Goal: Transaction & Acquisition: Purchase product/service

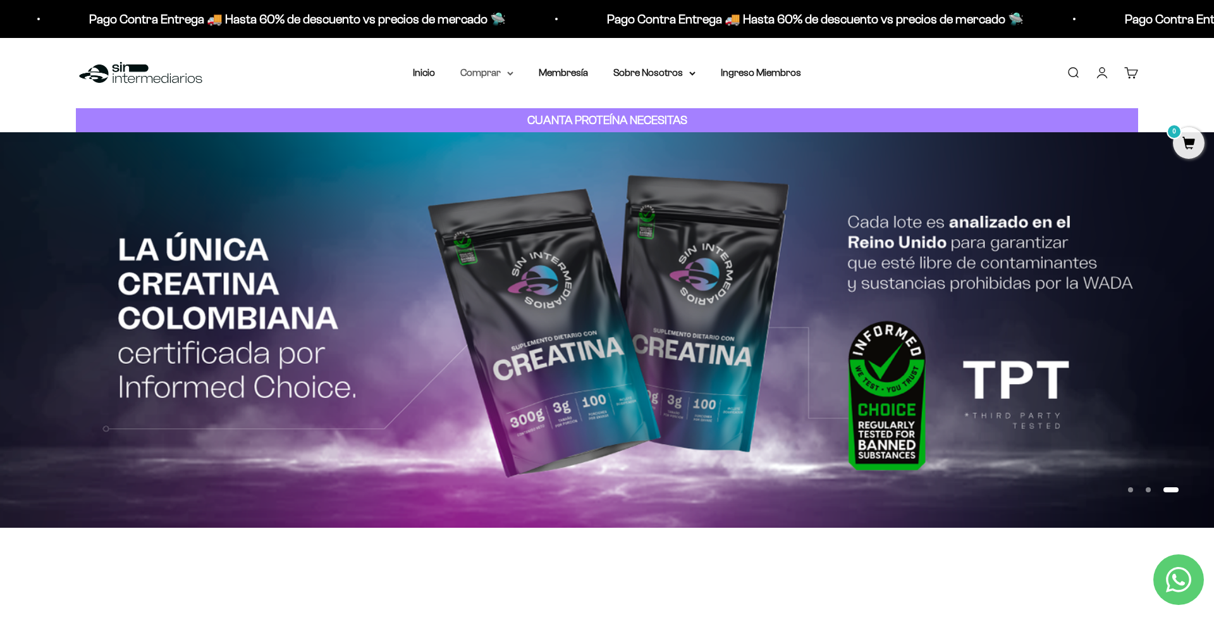
click at [475, 74] on summary "Comprar" at bounding box center [486, 73] width 53 height 16
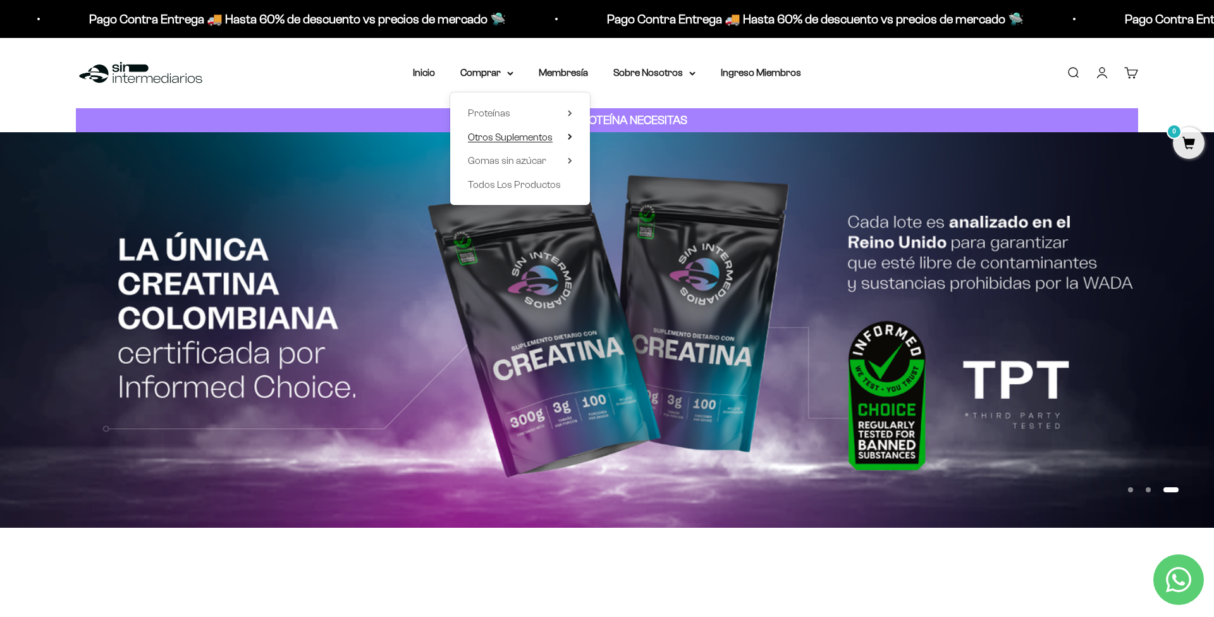
click at [526, 137] on span "Otros Suplementos" at bounding box center [510, 137] width 85 height 11
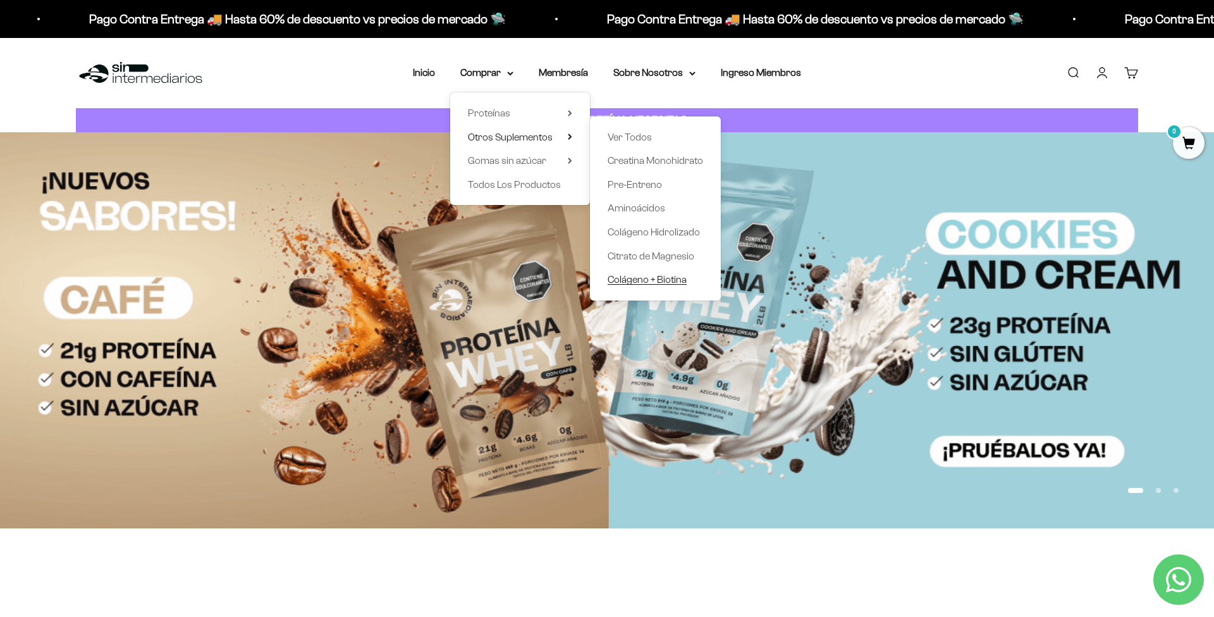
click at [673, 281] on span "Colágeno + Biotina" at bounding box center [647, 279] width 79 height 11
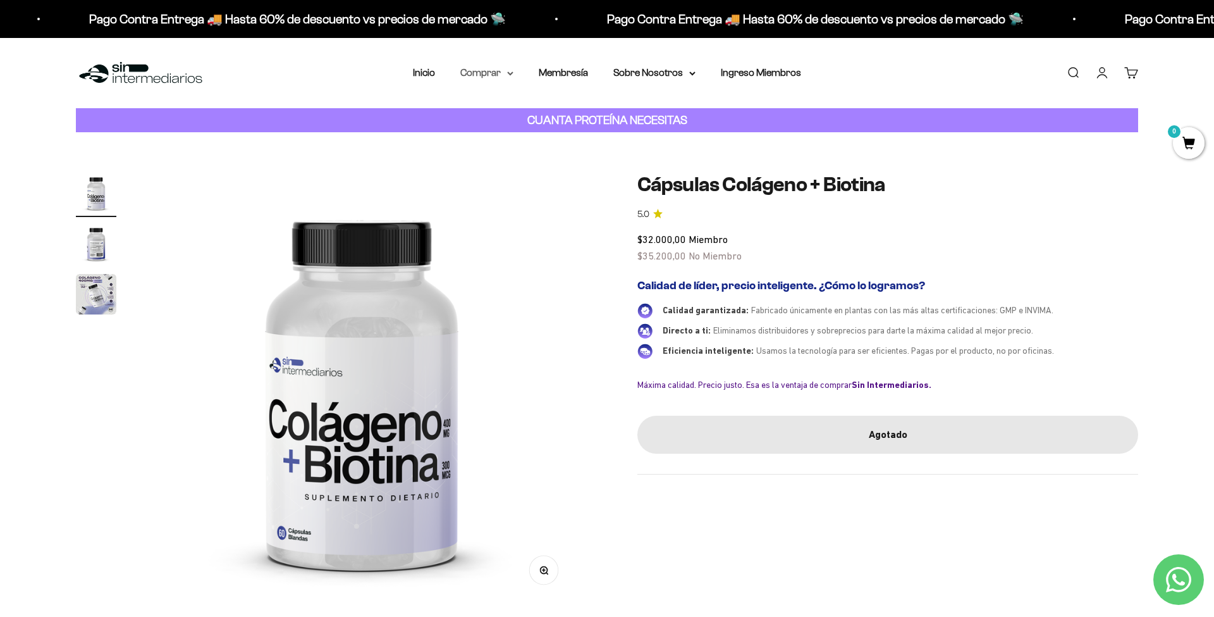
click at [488, 72] on summary "Comprar" at bounding box center [486, 73] width 53 height 16
click at [512, 133] on span "Otros Suplementos" at bounding box center [510, 137] width 85 height 11
click at [515, 159] on span "Gomas sin azúcar" at bounding box center [507, 160] width 78 height 11
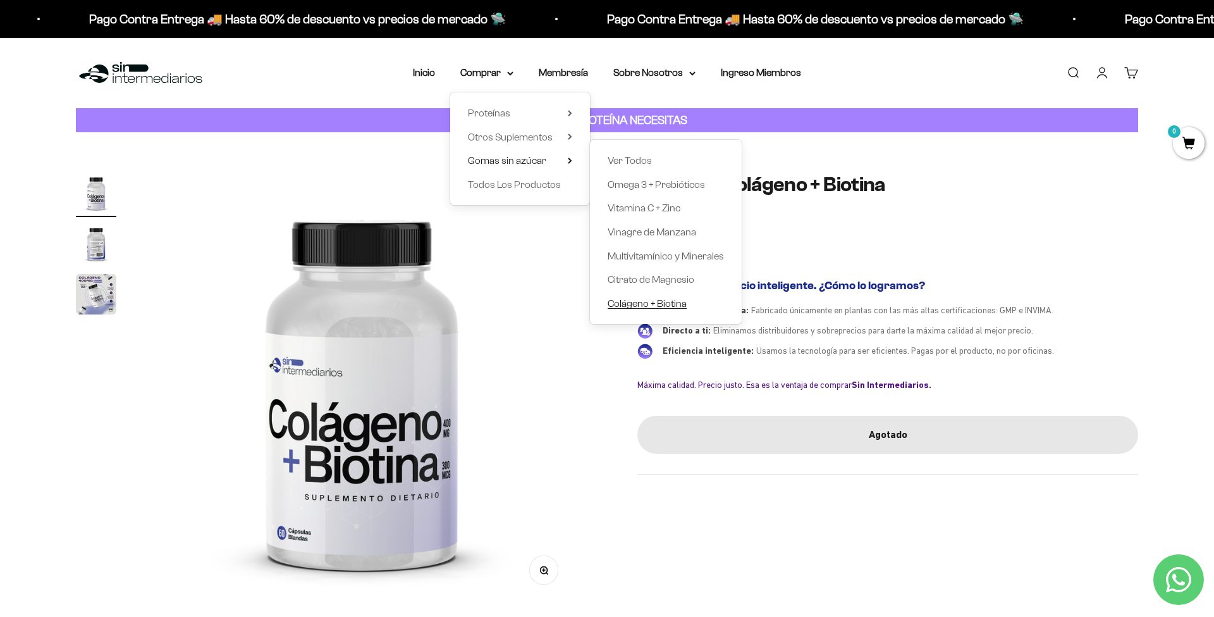
click at [663, 302] on span "Colágeno + Biotina" at bounding box center [647, 303] width 79 height 11
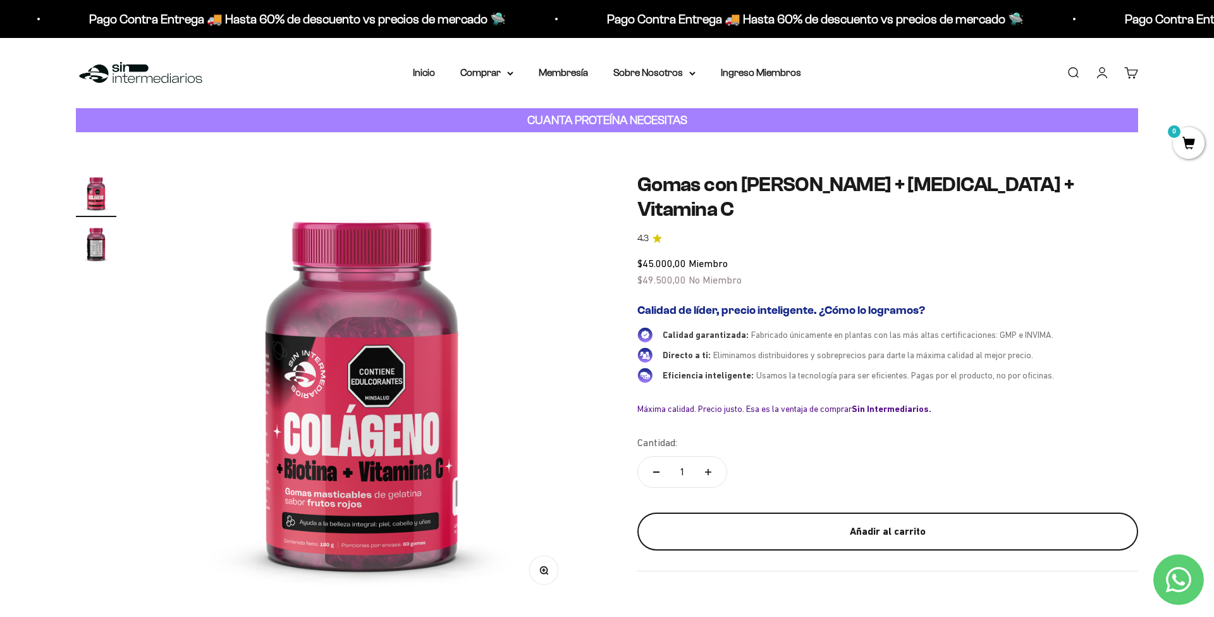
click at [898, 523] on div "Añadir al carrito" at bounding box center [888, 531] width 450 height 16
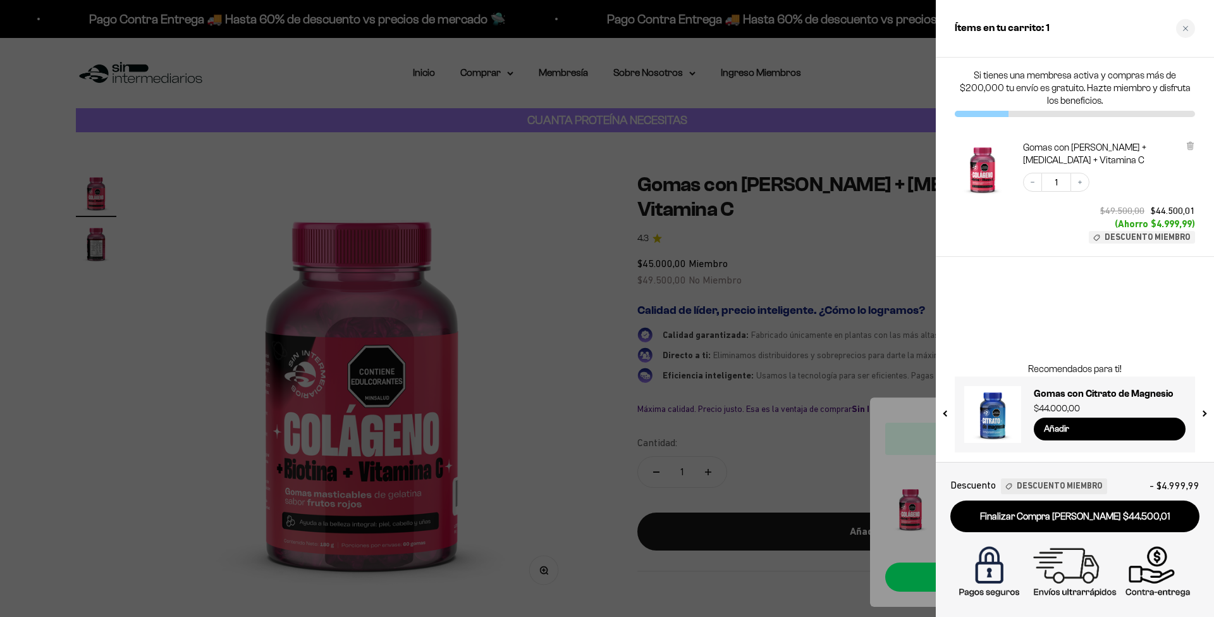
click at [579, 434] on div at bounding box center [607, 308] width 1214 height 617
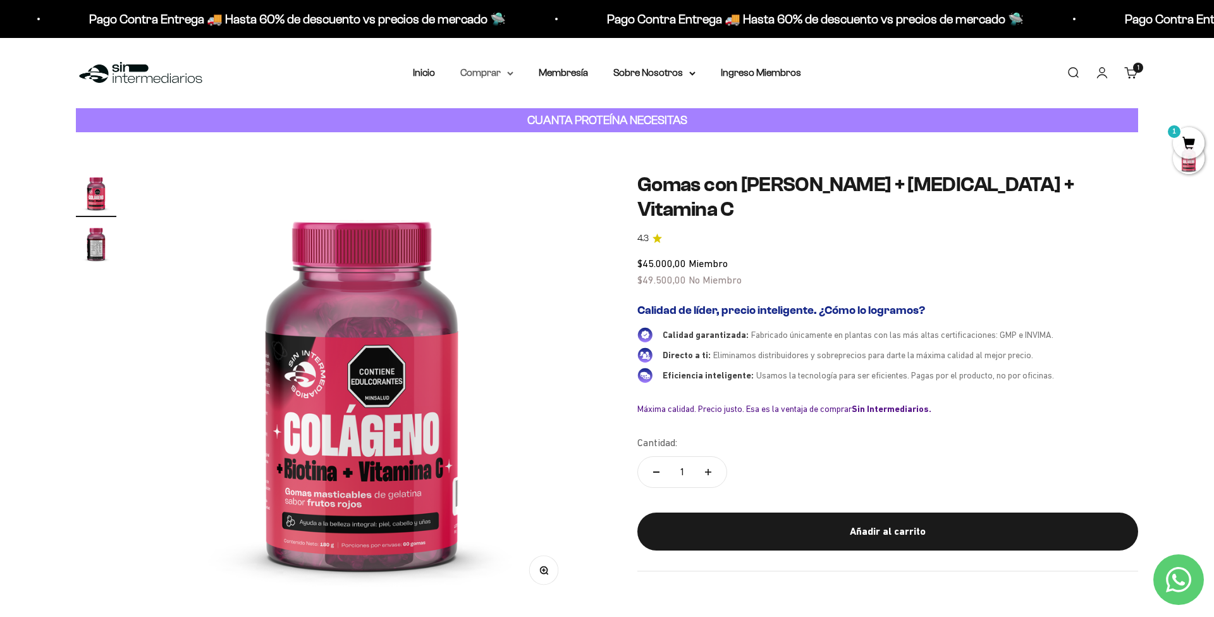
click at [473, 75] on summary "Comprar" at bounding box center [486, 73] width 53 height 16
click at [539, 135] on span "Otros Suplementos" at bounding box center [510, 137] width 85 height 11
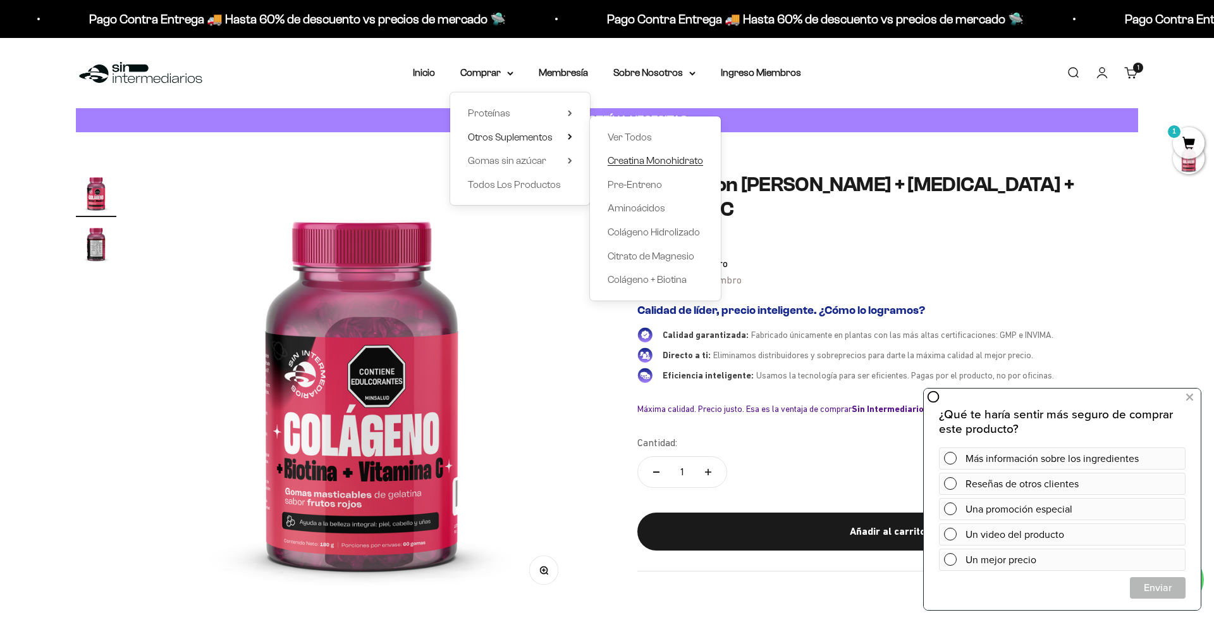
click at [663, 160] on span "Creatina Monohidrato" at bounding box center [655, 160] width 95 height 11
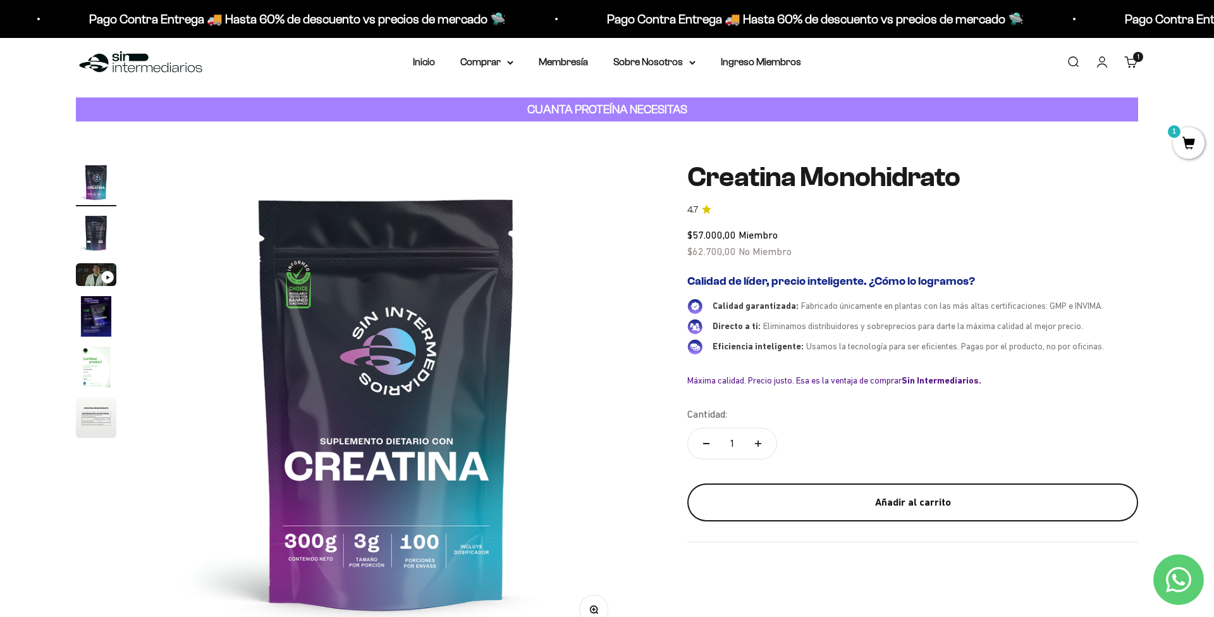
click at [953, 498] on div "Añadir al carrito" at bounding box center [913, 502] width 400 height 16
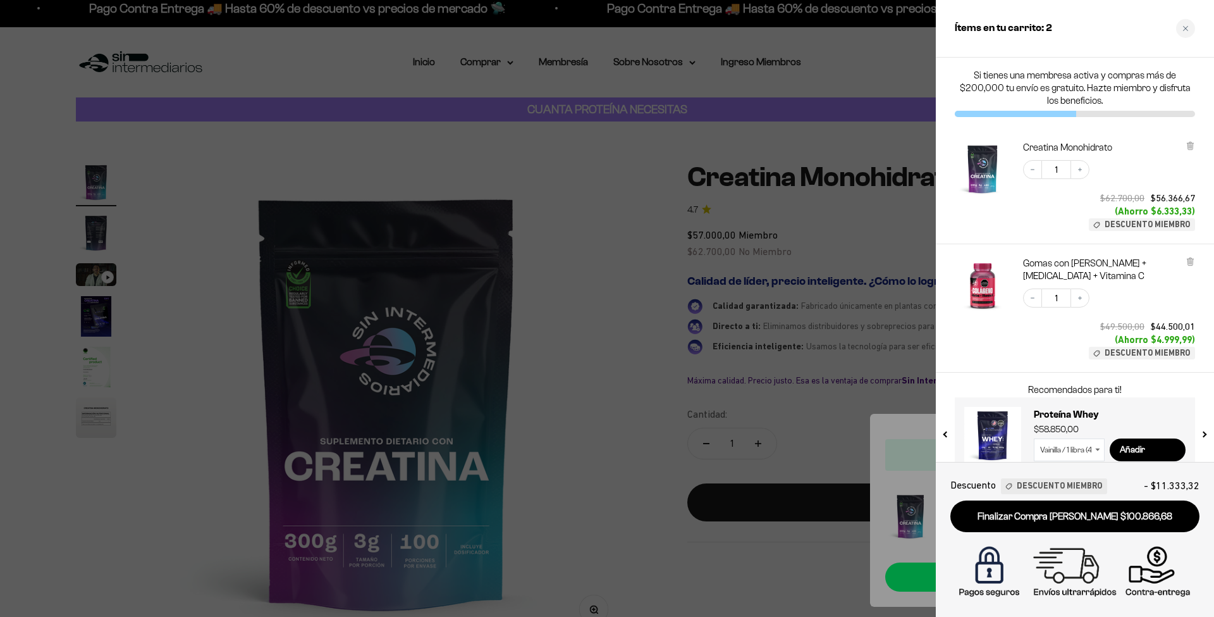
click at [633, 383] on div at bounding box center [607, 308] width 1214 height 617
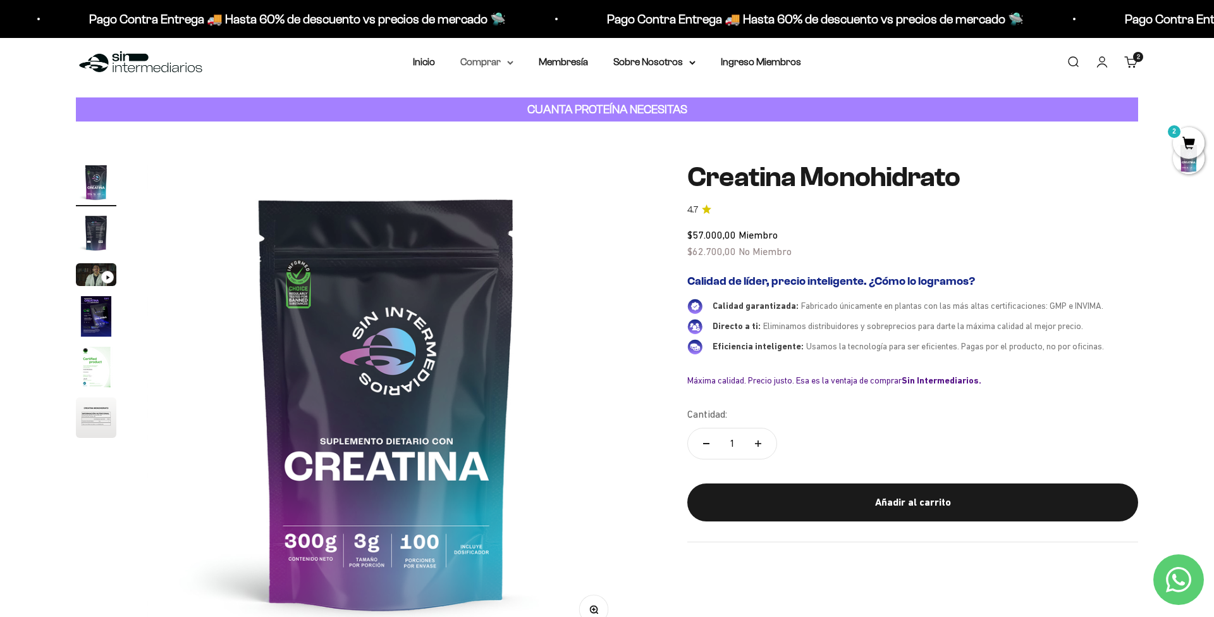
click at [470, 60] on summary "Comprar" at bounding box center [486, 62] width 53 height 16
click at [510, 147] on span "Gomas sin azúcar" at bounding box center [507, 149] width 78 height 11
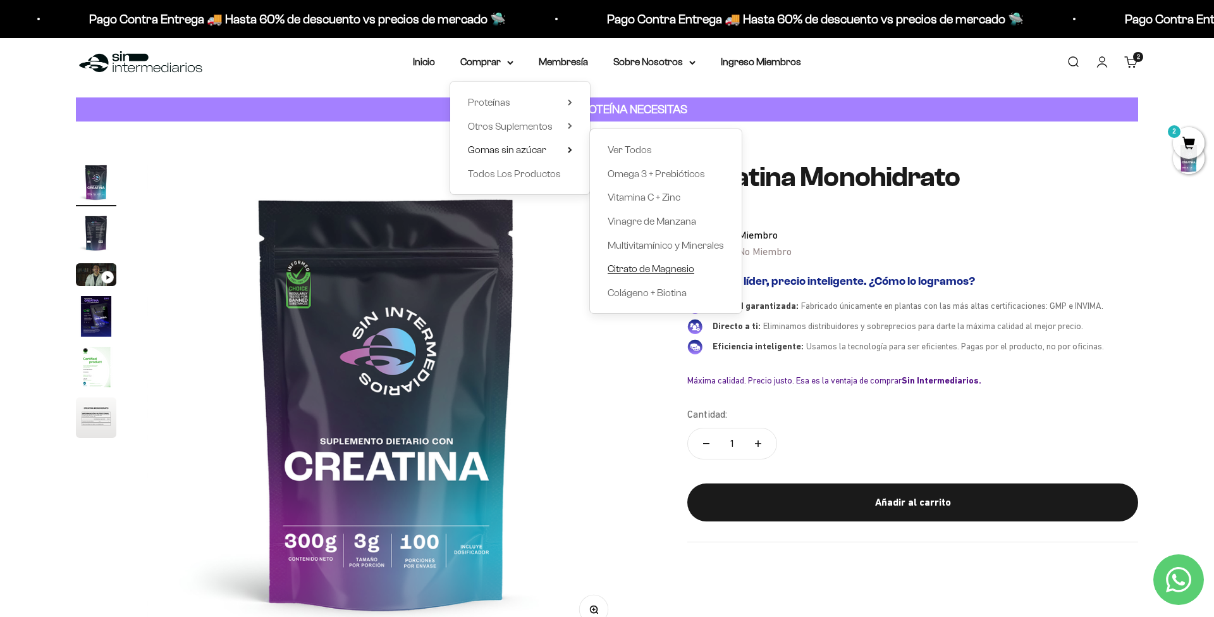
click at [689, 267] on link "Citrato de Magnesio" at bounding box center [666, 269] width 116 height 16
